Goal: Information Seeking & Learning: Find specific fact

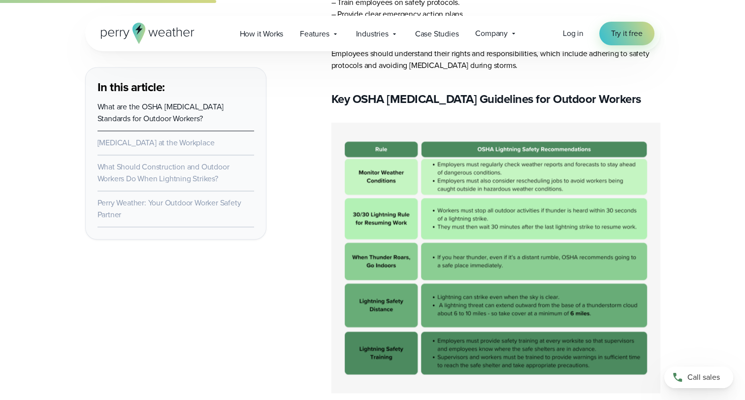
scroll to position [1348, 0]
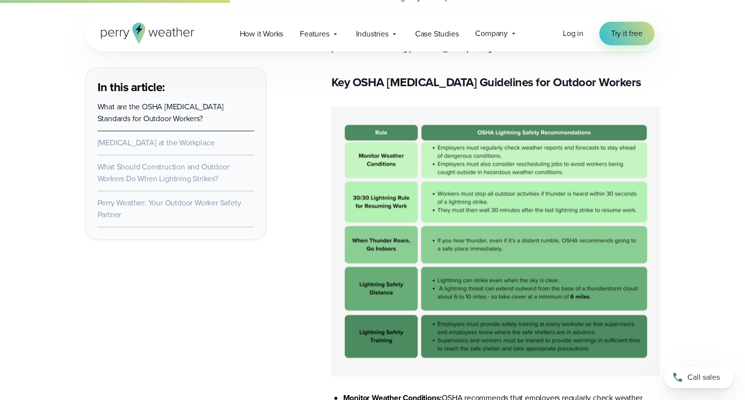
click at [354, 195] on img at bounding box center [495, 241] width 329 height 270
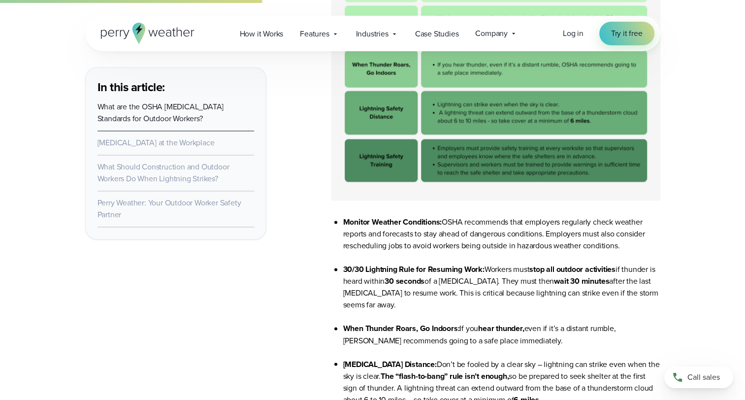
scroll to position [1565, 0]
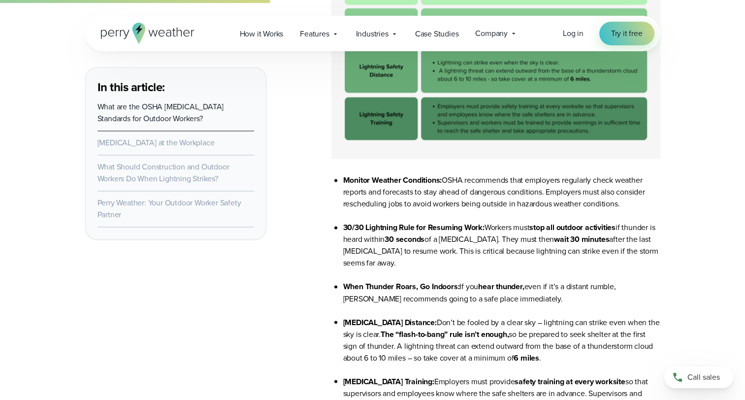
drag, startPoint x: 343, startPoint y: 225, endPoint x: 420, endPoint y: 261, distance: 85.2
click at [420, 261] on li "30/30 Lightning Rule for Resuming Work: Workers must stop all outdoor activitie…" at bounding box center [501, 251] width 317 height 59
drag, startPoint x: 420, startPoint y: 261, endPoint x: 403, endPoint y: 251, distance: 20.1
copy li "30/30 Lightning Rule for Resuming Work: Workers must stop all outdoor activitie…"
